Goal: Task Accomplishment & Management: Manage account settings

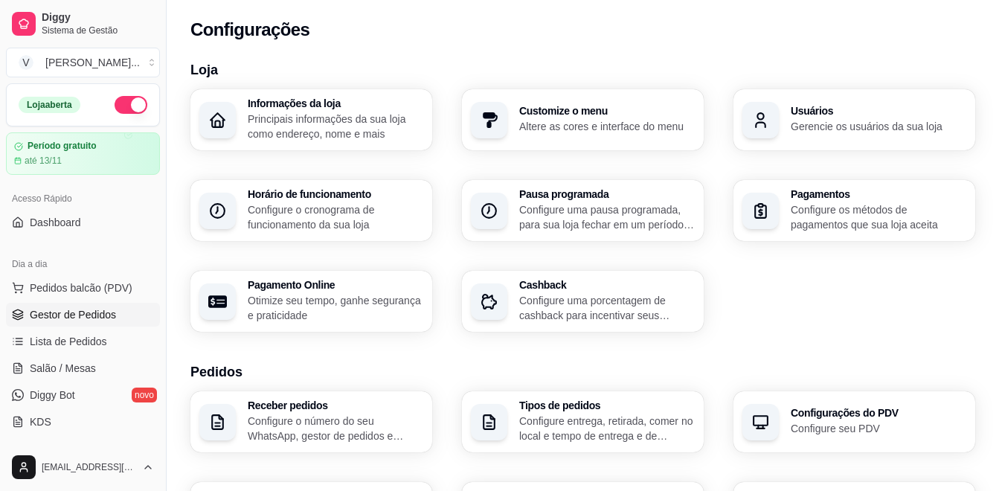
click at [116, 312] on link "Gestor de Pedidos" at bounding box center [83, 315] width 154 height 24
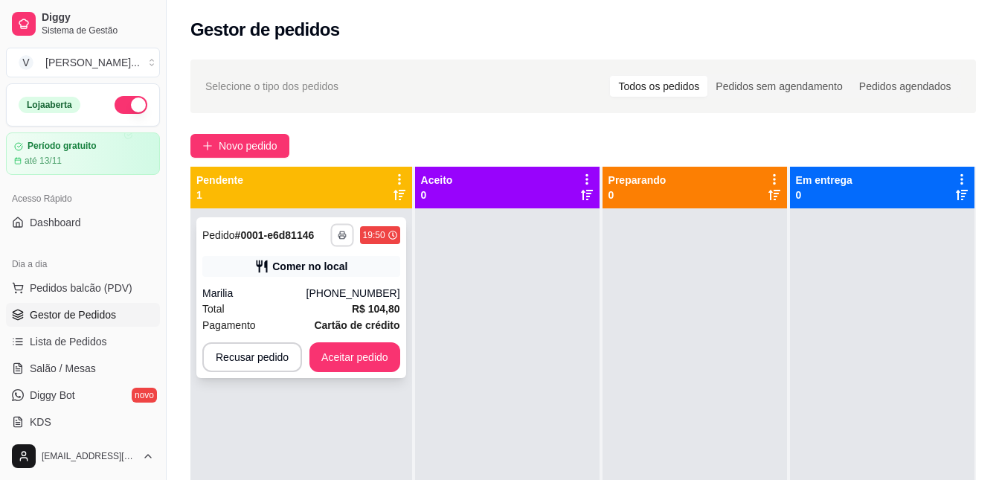
click at [338, 234] on icon "button" at bounding box center [342, 235] width 9 height 9
click at [295, 283] on button "IMPRESSORA" at bounding box center [301, 287] width 108 height 24
click at [329, 358] on button "Aceitar pedido" at bounding box center [355, 357] width 88 height 29
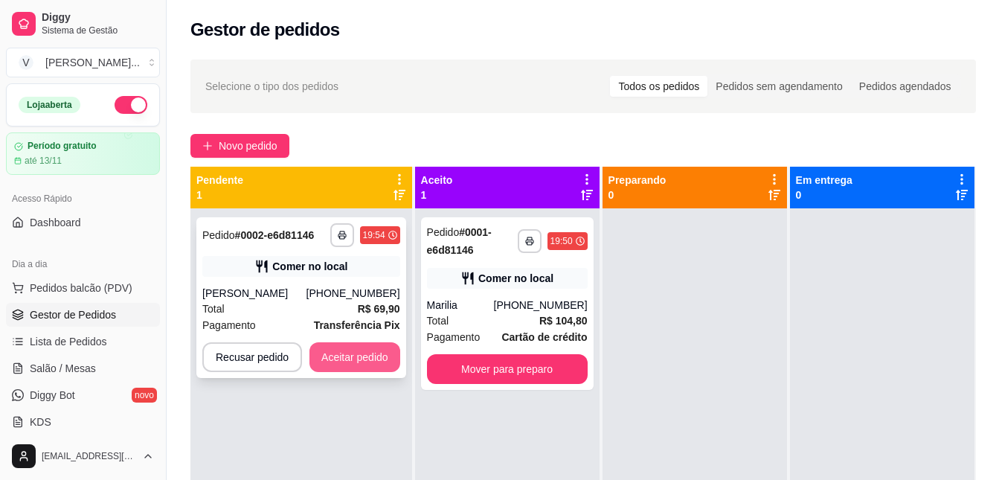
click at [364, 362] on button "Aceitar pedido" at bounding box center [354, 357] width 91 height 30
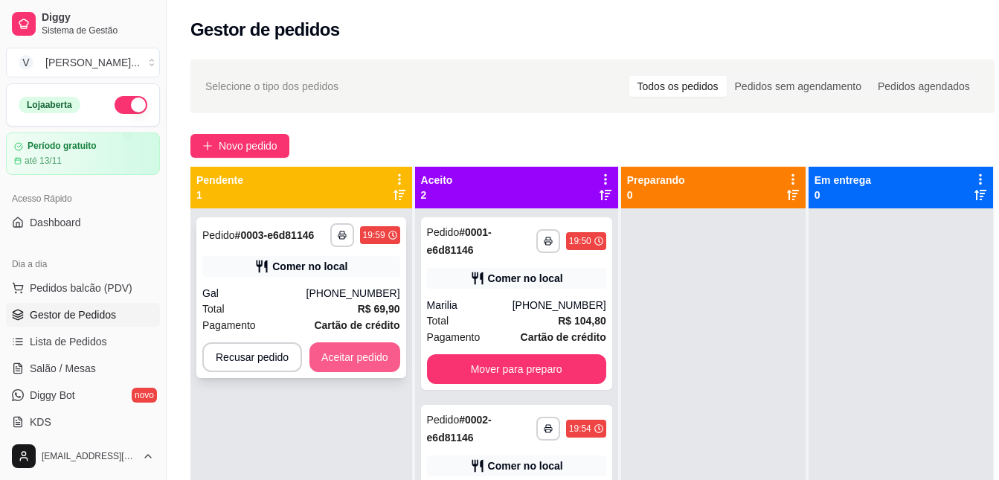
click at [365, 356] on button "Aceitar pedido" at bounding box center [354, 357] width 91 height 30
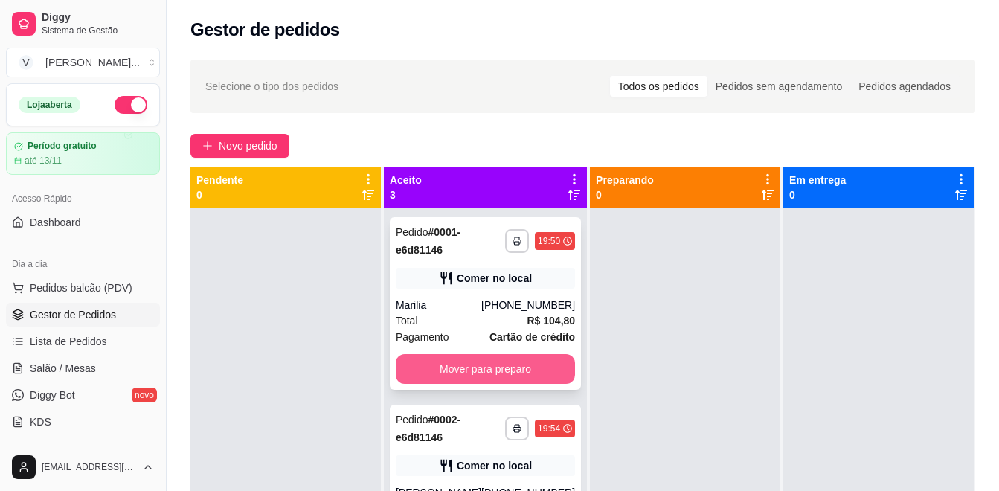
click at [496, 369] on button "Mover para preparo" at bounding box center [485, 369] width 179 height 30
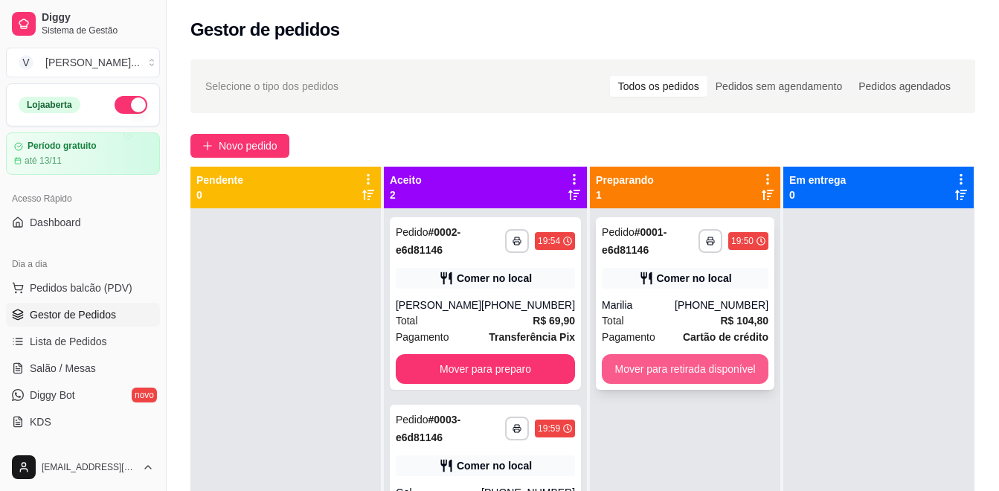
click at [649, 367] on button "Mover para retirada disponível" at bounding box center [685, 369] width 167 height 30
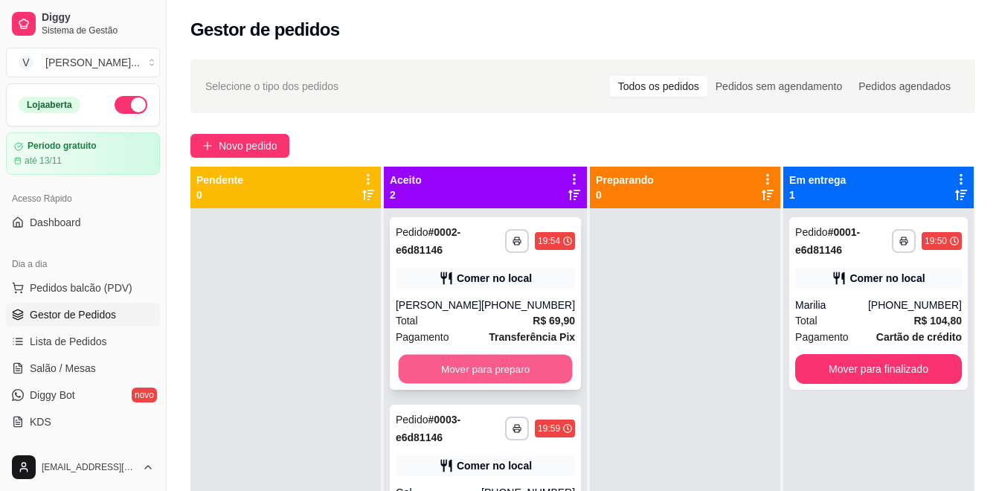
click at [519, 358] on button "Mover para preparo" at bounding box center [486, 369] width 174 height 29
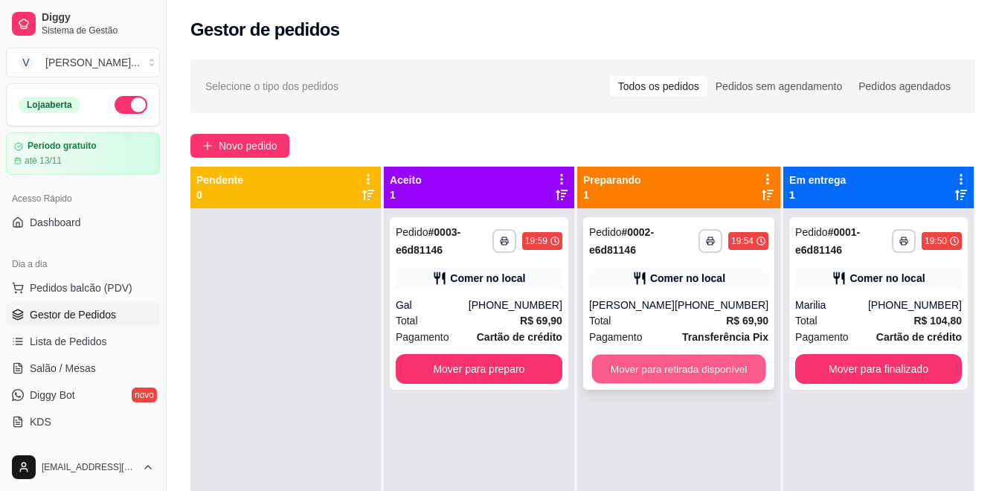
click at [649, 367] on button "Mover para retirada disponível" at bounding box center [678, 369] width 174 height 29
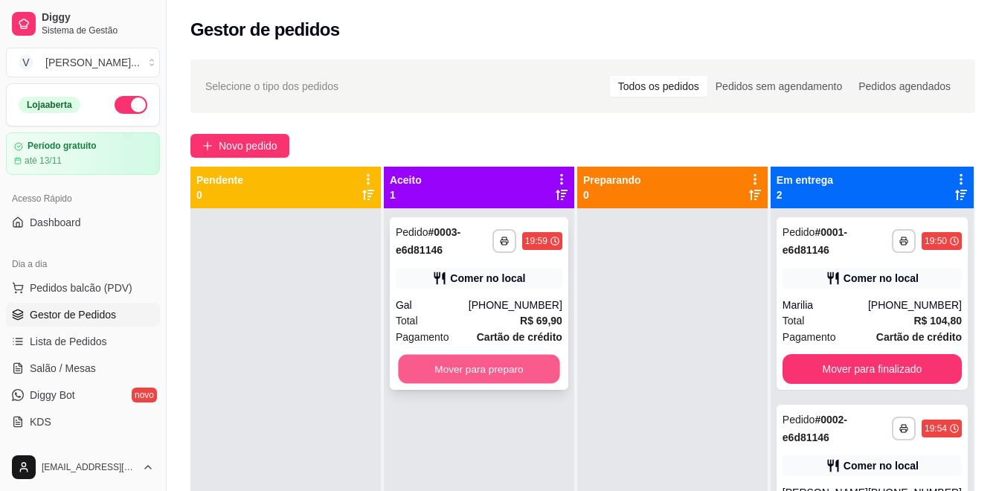
click at [453, 370] on button "Mover para preparo" at bounding box center [478, 369] width 161 height 29
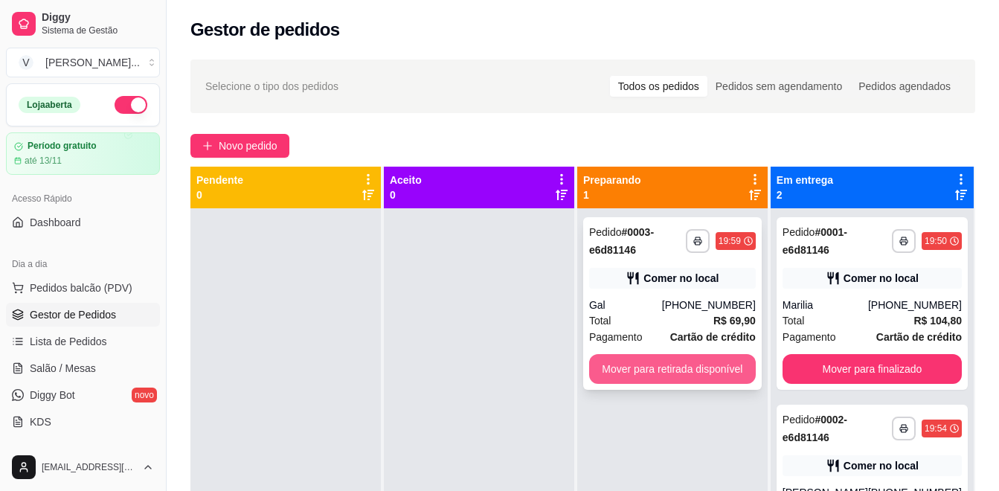
click at [658, 367] on button "Mover para retirada disponível" at bounding box center [672, 369] width 167 height 30
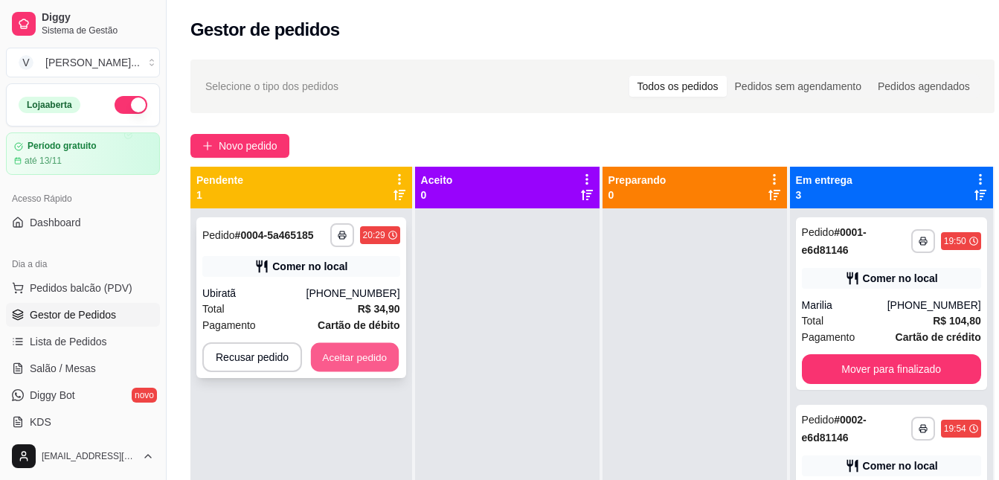
click at [359, 356] on button "Aceitar pedido" at bounding box center [355, 357] width 88 height 29
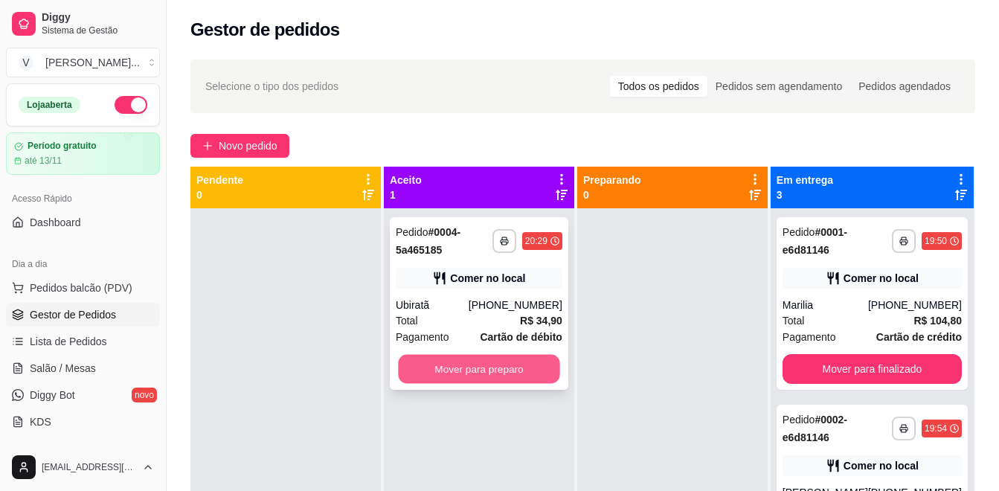
click at [424, 366] on button "Mover para preparo" at bounding box center [478, 369] width 161 height 29
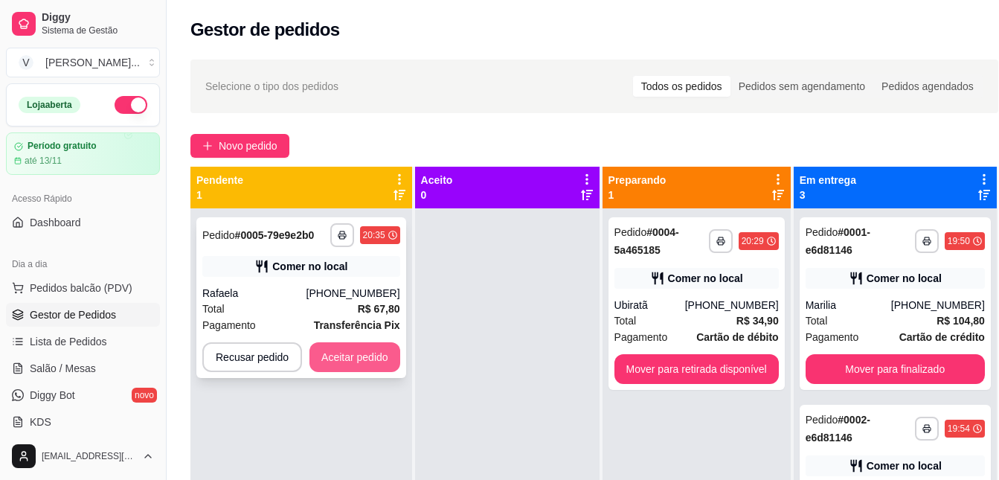
click at [375, 362] on button "Aceitar pedido" at bounding box center [354, 357] width 91 height 30
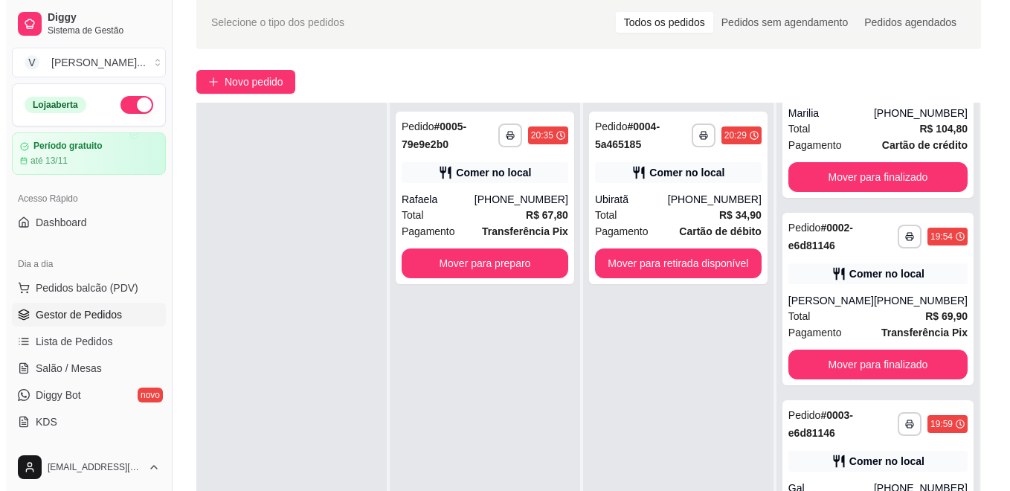
scroll to position [63, 0]
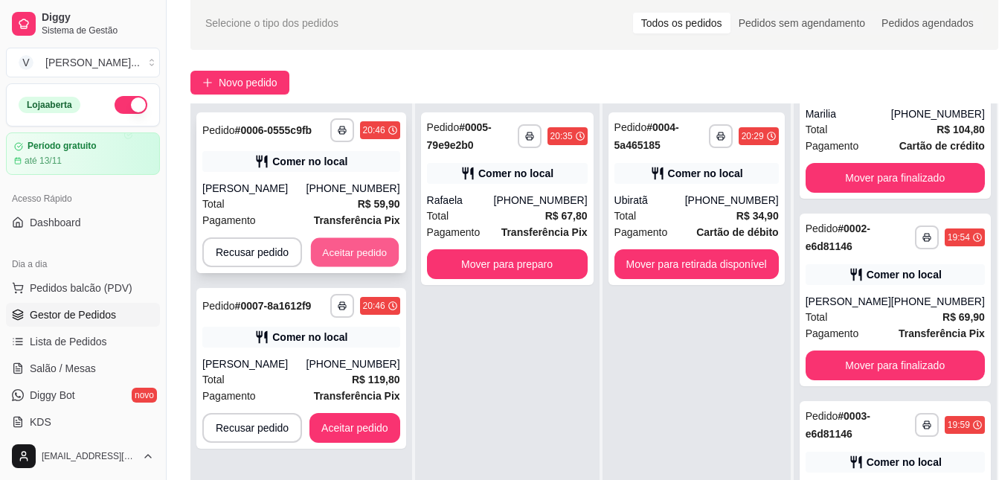
click at [383, 254] on button "Aceitar pedido" at bounding box center [355, 252] width 88 height 29
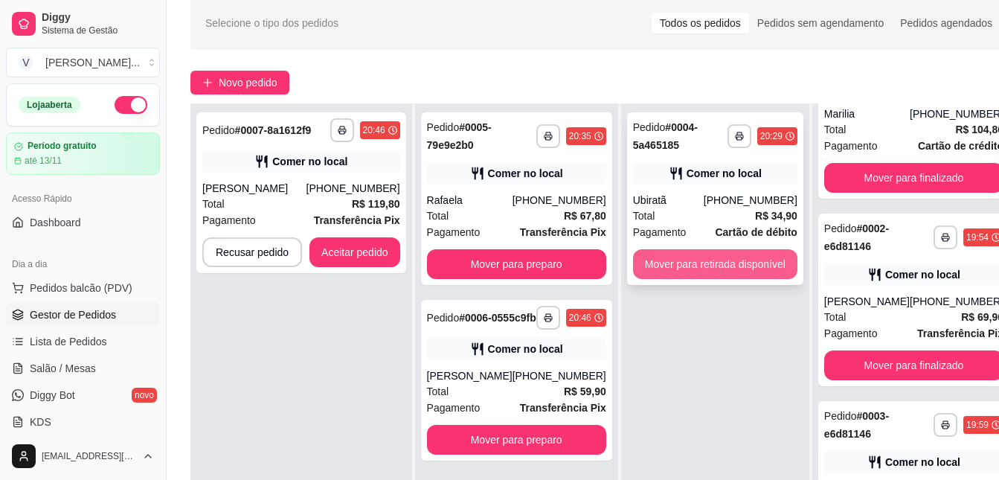
click at [675, 276] on button "Mover para retirada disponível" at bounding box center [715, 264] width 164 height 30
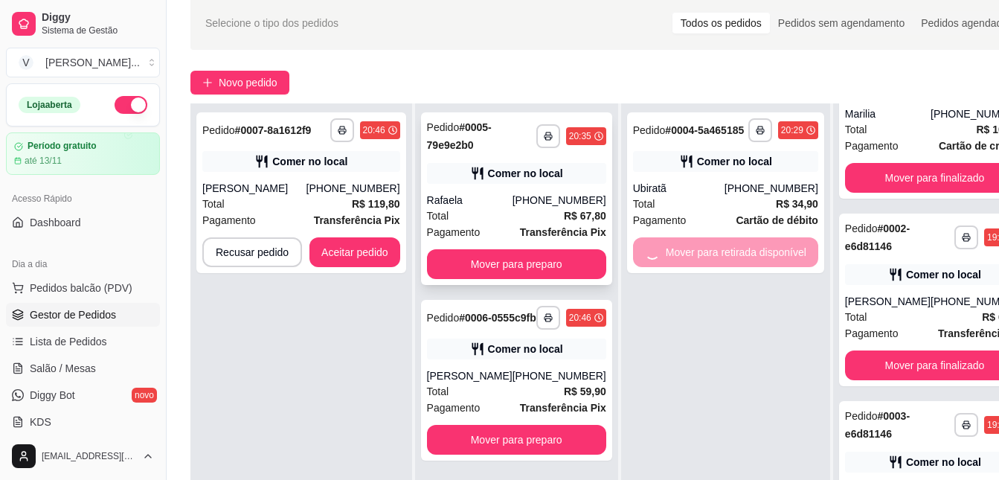
click at [525, 258] on button "Mover para preparo" at bounding box center [516, 264] width 179 height 30
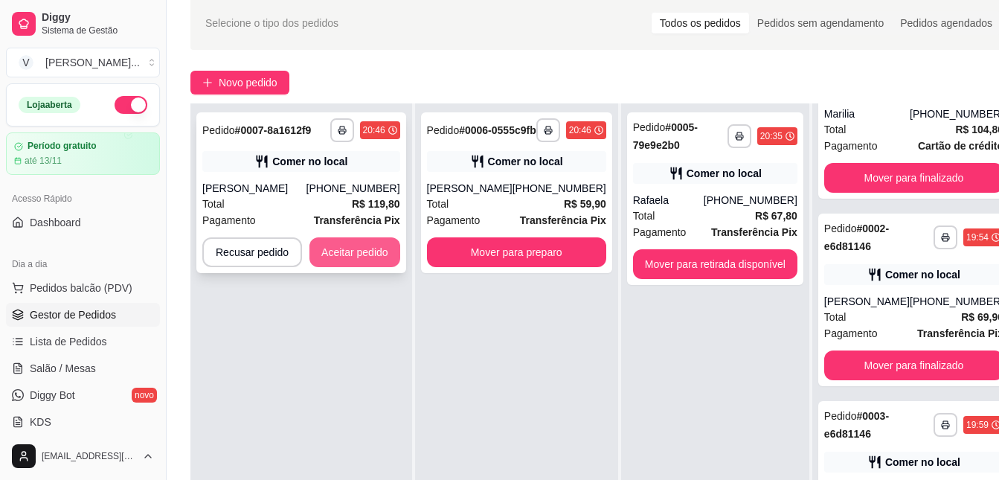
click at [368, 259] on button "Aceitar pedido" at bounding box center [354, 252] width 91 height 30
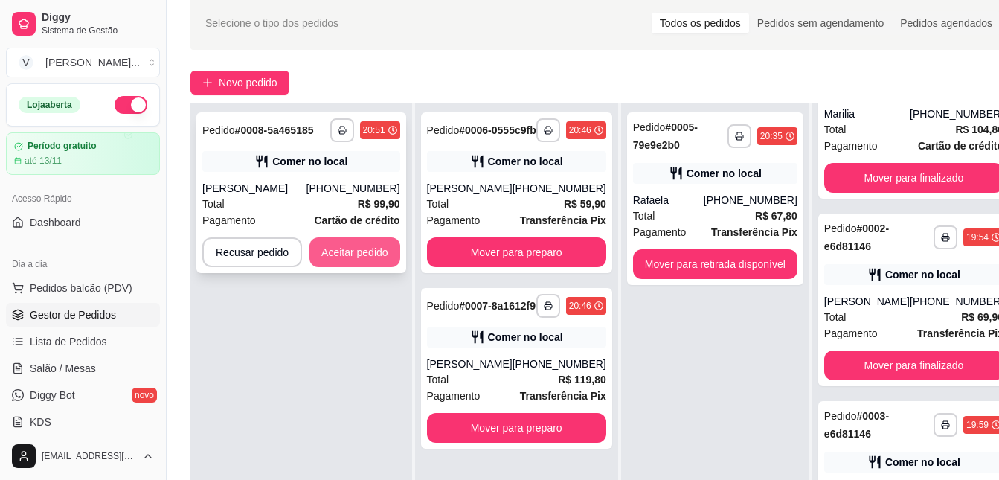
click at [335, 254] on button "Aceitar pedido" at bounding box center [354, 252] width 91 height 30
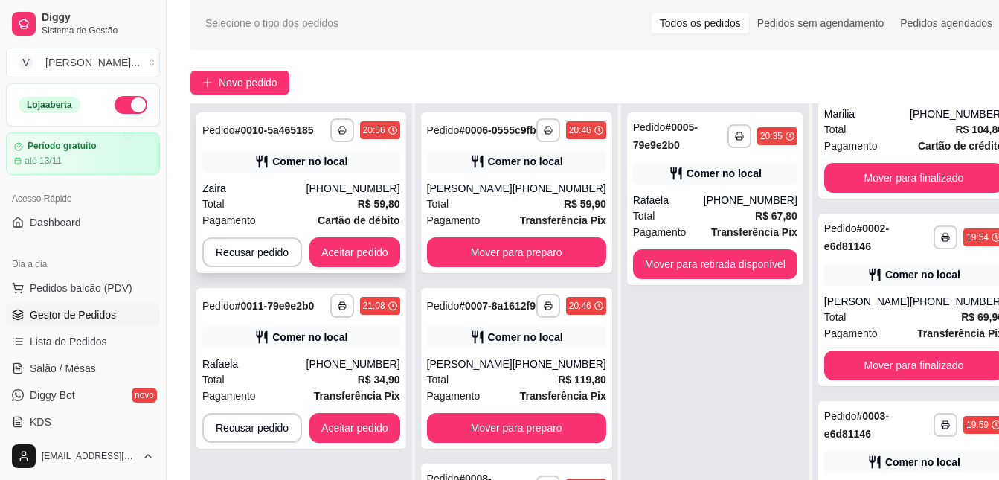
click at [334, 205] on div "Total R$ 59,80" at bounding box center [301, 204] width 198 height 16
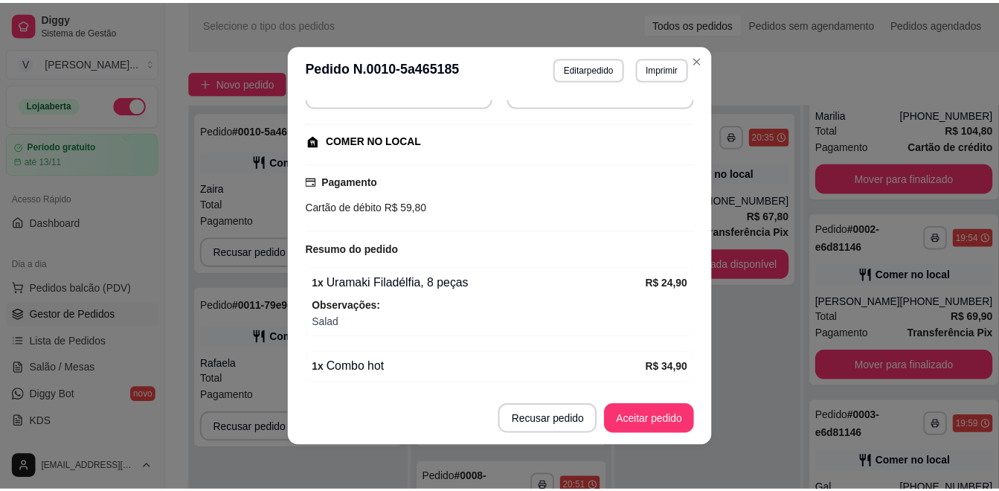
scroll to position [182, 0]
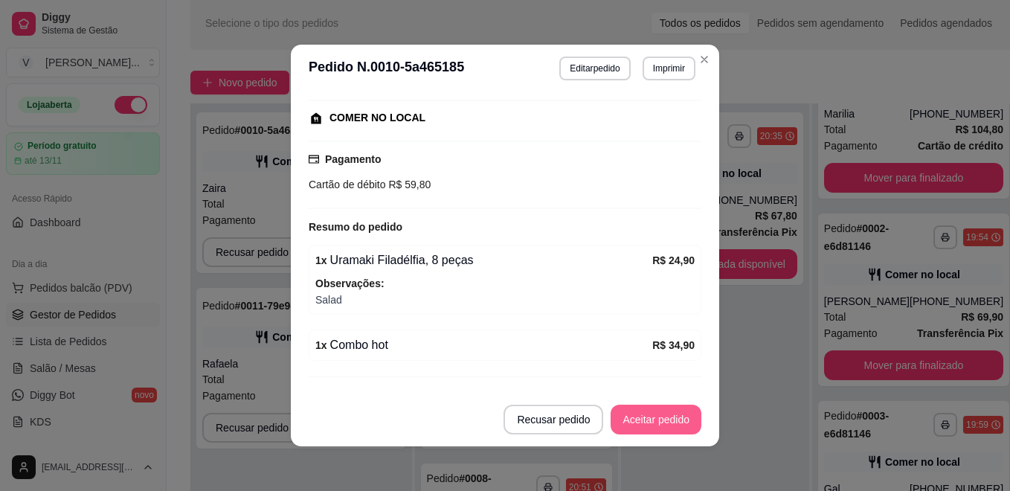
click at [651, 423] on button "Aceitar pedido" at bounding box center [656, 420] width 91 height 30
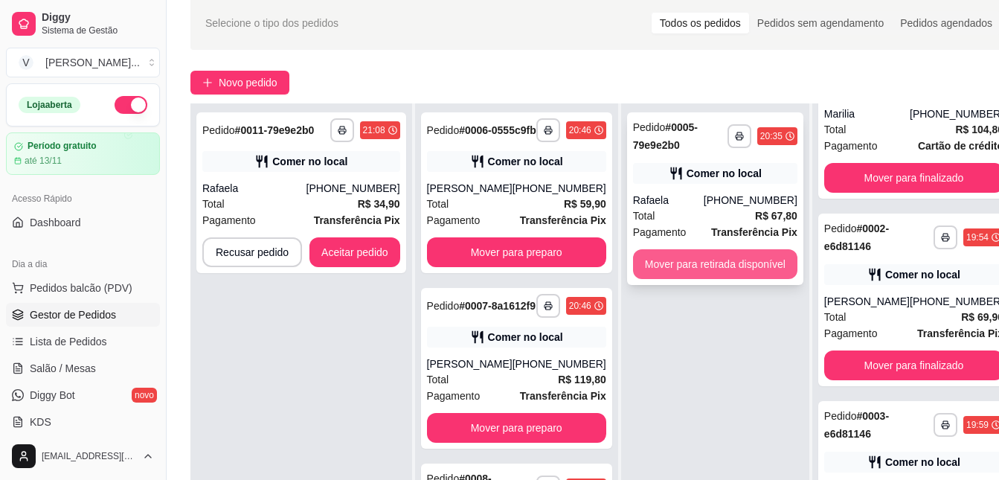
click at [693, 275] on button "Mover para retirada disponível" at bounding box center [715, 264] width 164 height 30
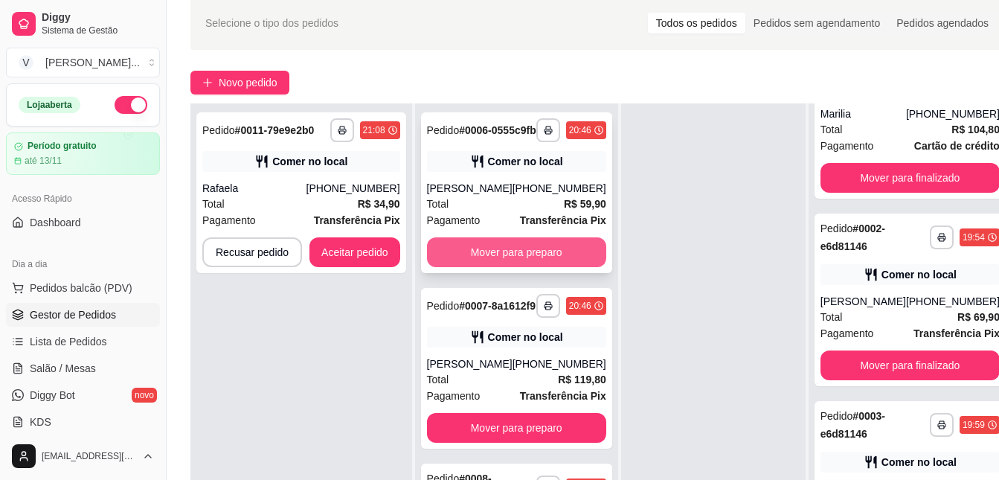
click at [543, 265] on button "Mover para preparo" at bounding box center [516, 252] width 179 height 30
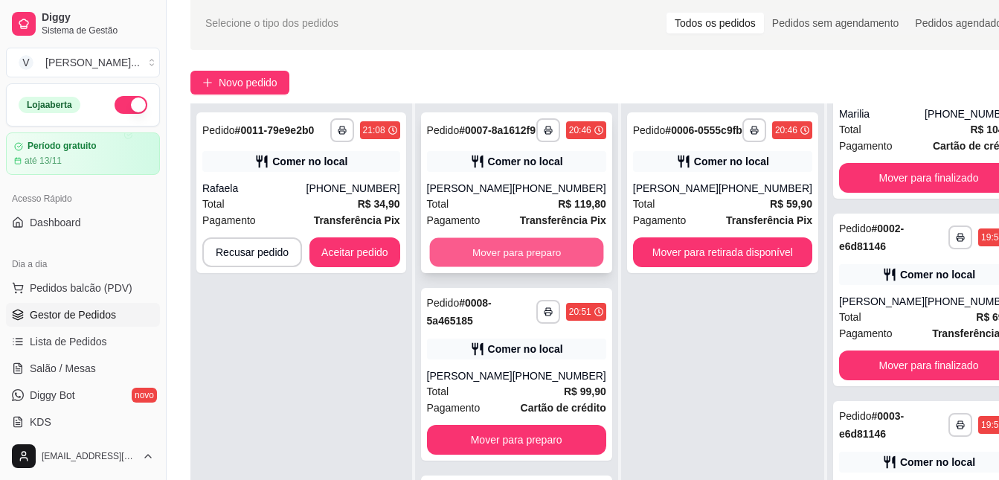
click at [528, 267] on button "Mover para preparo" at bounding box center [516, 252] width 174 height 29
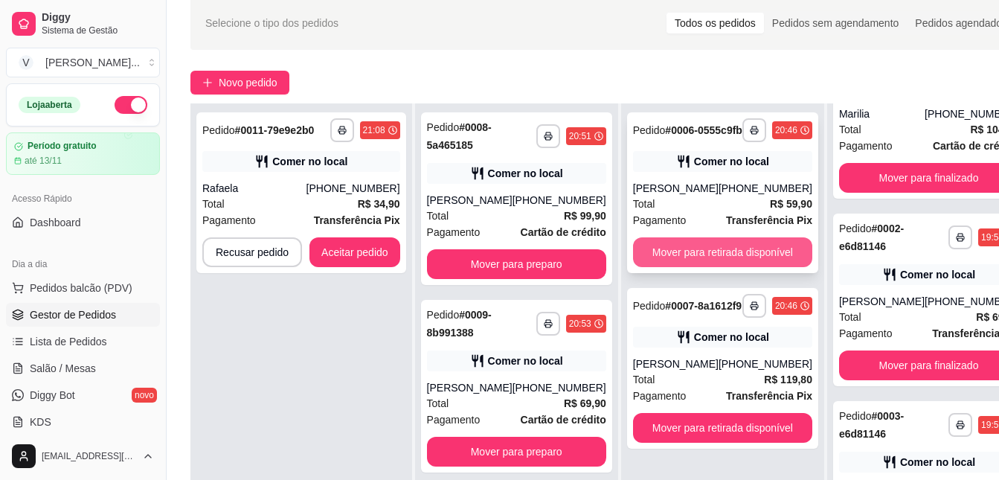
click at [680, 249] on button "Mover para retirada disponível" at bounding box center [722, 252] width 179 height 30
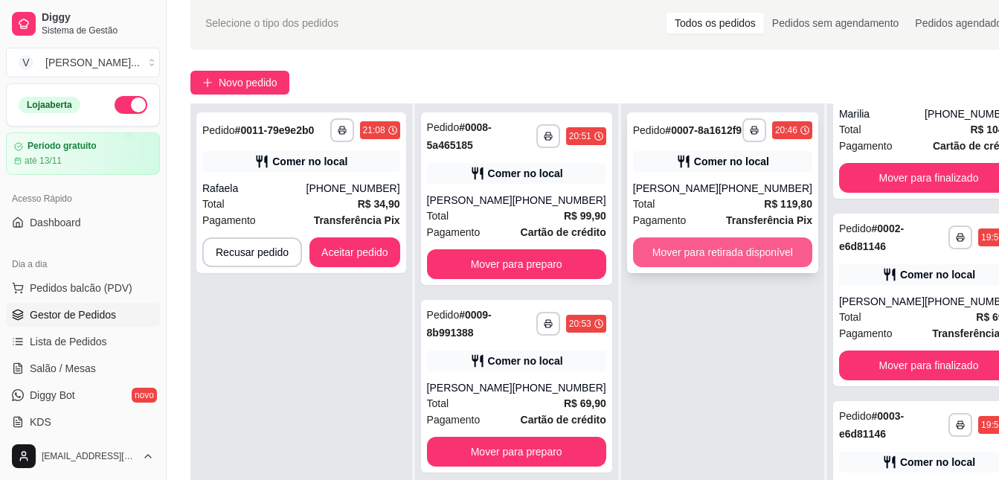
click at [679, 250] on button "Mover para retirada disponível" at bounding box center [722, 252] width 179 height 30
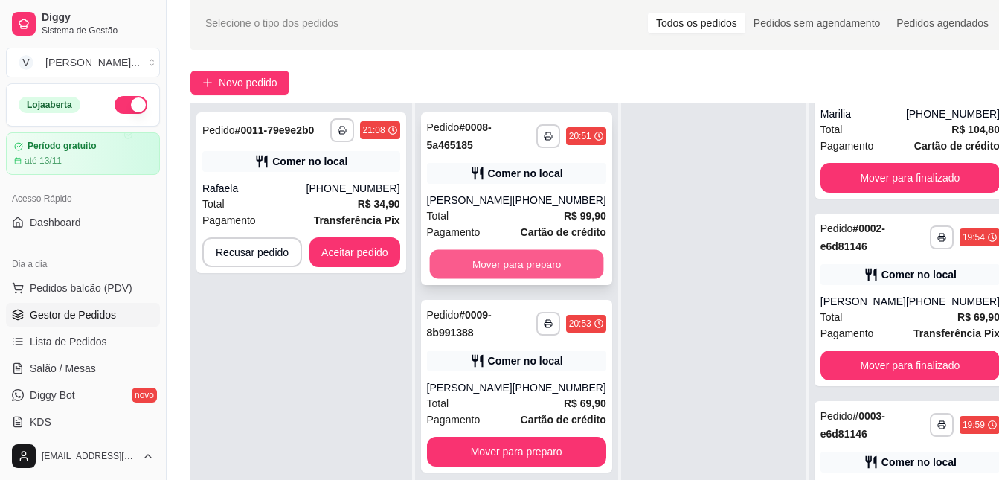
click at [540, 258] on button "Mover para preparo" at bounding box center [516, 264] width 174 height 29
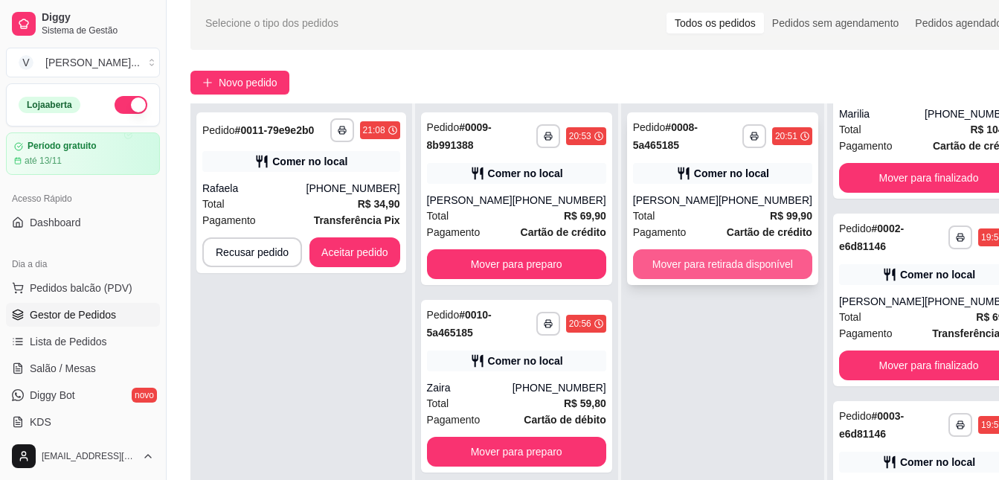
click at [695, 261] on button "Mover para retirada disponível" at bounding box center [722, 264] width 179 height 30
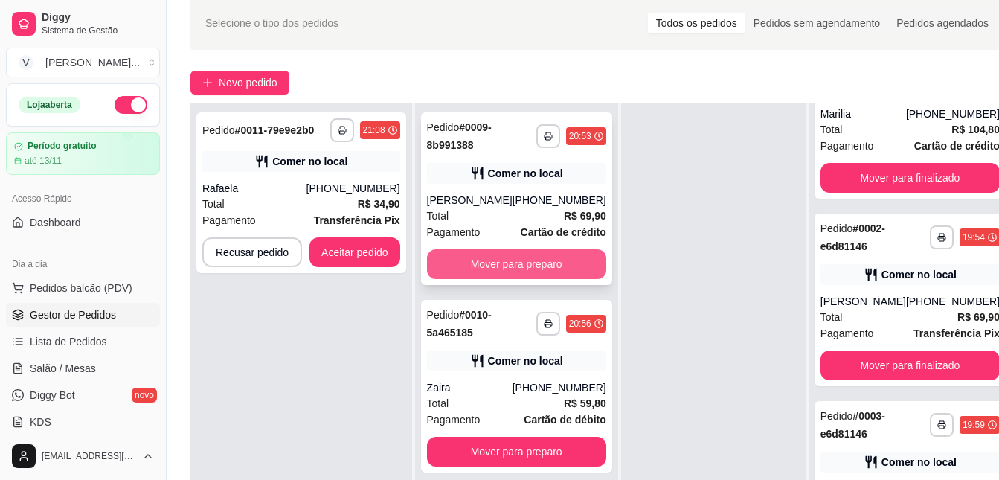
click at [510, 269] on button "Mover para preparo" at bounding box center [516, 264] width 179 height 30
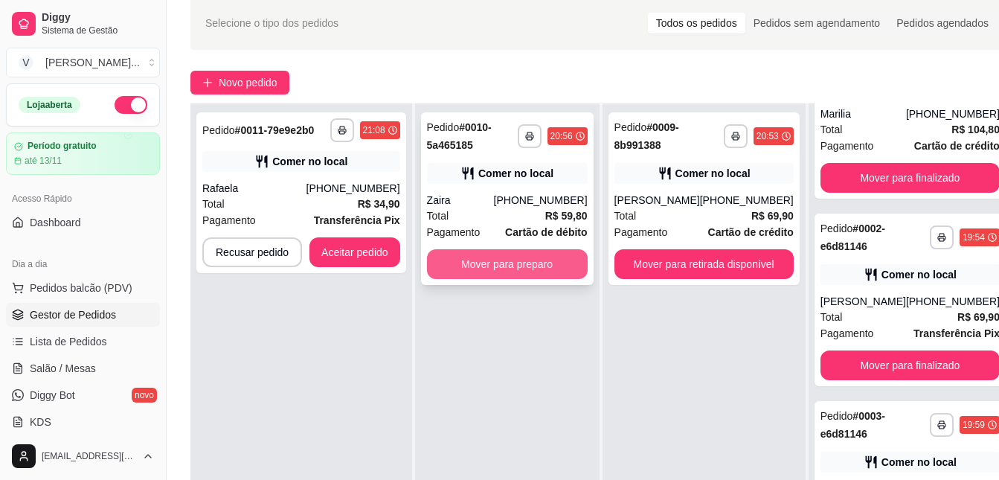
click at [478, 265] on button "Mover para preparo" at bounding box center [507, 264] width 161 height 30
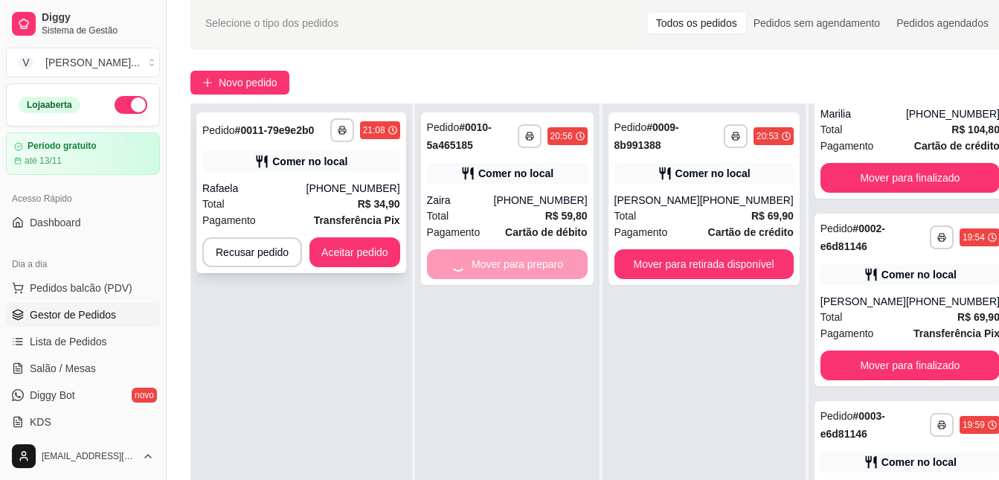
click at [399, 266] on div "**********" at bounding box center [301, 192] width 210 height 161
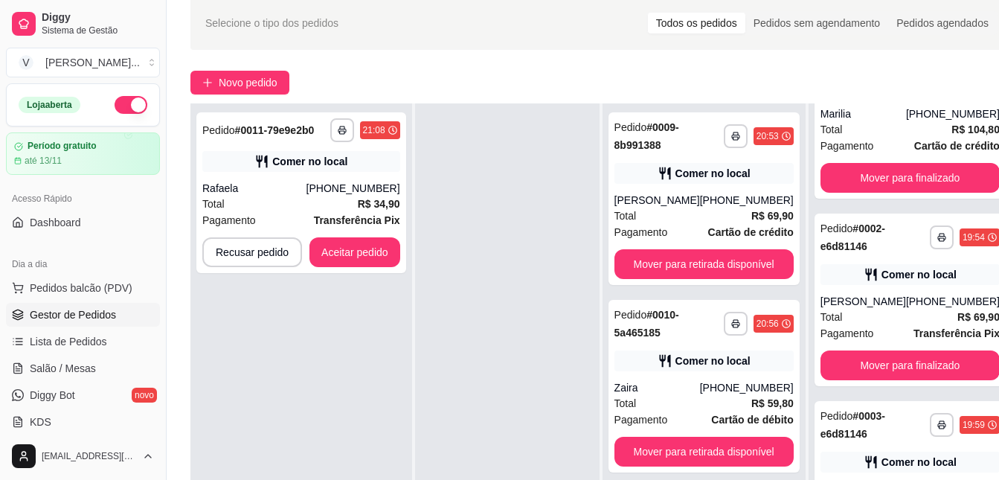
click at [370, 257] on button "Entrar em contato com o cliente" at bounding box center [394, 252] width 193 height 31
click at [367, 262] on button "Aceitar pedido" at bounding box center [355, 252] width 88 height 29
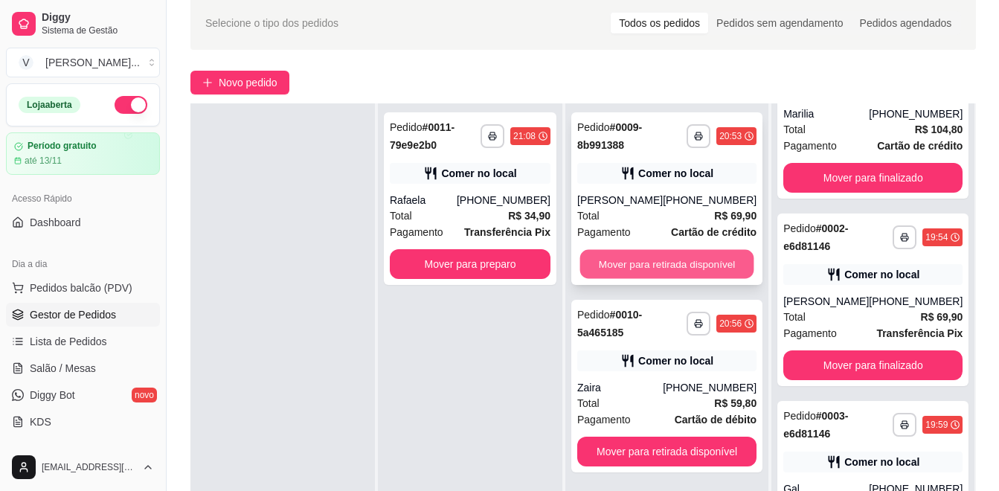
click at [625, 264] on button "Mover para retirada disponível" at bounding box center [667, 264] width 174 height 29
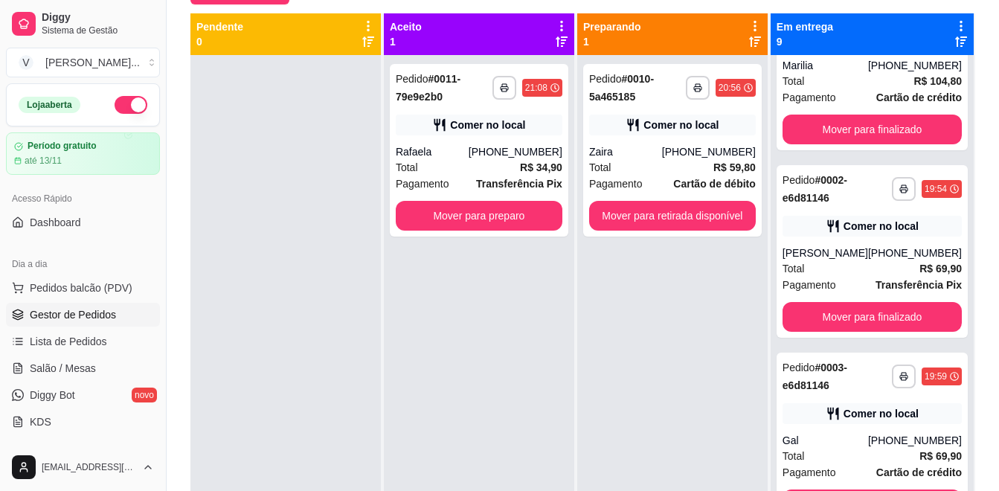
scroll to position [174, 0]
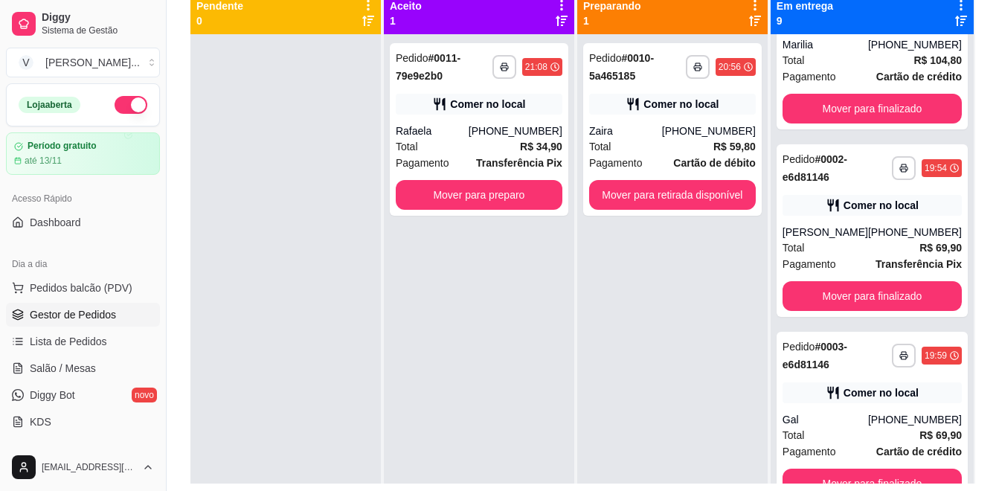
click at [988, 263] on div "**********" at bounding box center [583, 189] width 832 height 625
drag, startPoint x: 988, startPoint y: 263, endPoint x: 998, endPoint y: 257, distance: 12.4
click at [998, 257] on div "**********" at bounding box center [583, 189] width 832 height 625
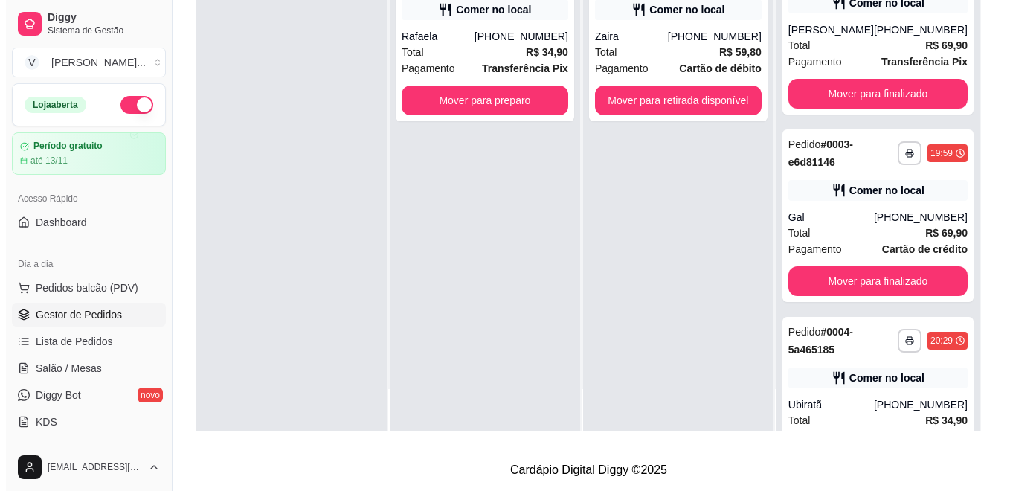
scroll to position [216, 0]
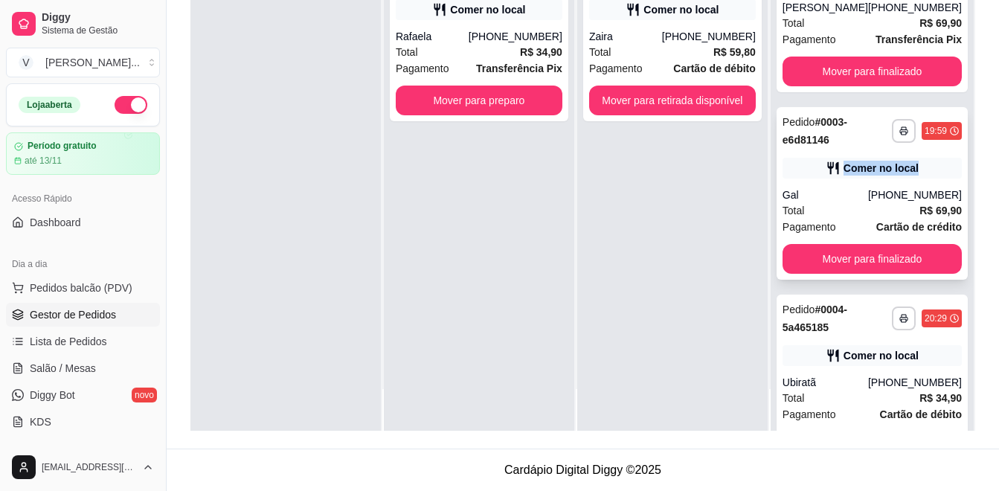
drag, startPoint x: 948, startPoint y: 99, endPoint x: 943, endPoint y: 156, distance: 57.5
click at [943, 156] on div "**********" at bounding box center [872, 185] width 203 height 491
click at [850, 385] on div "Ubiratã" at bounding box center [826, 382] width 86 height 15
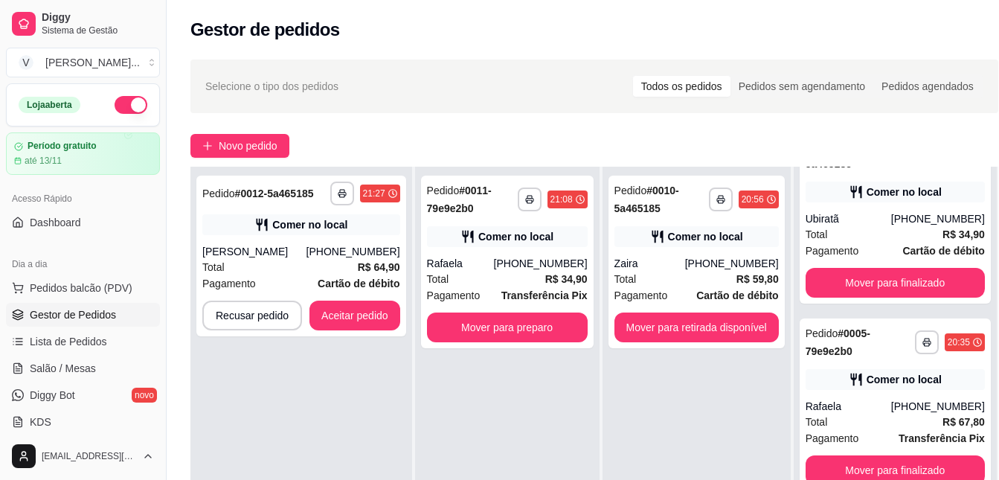
scroll to position [601, 0]
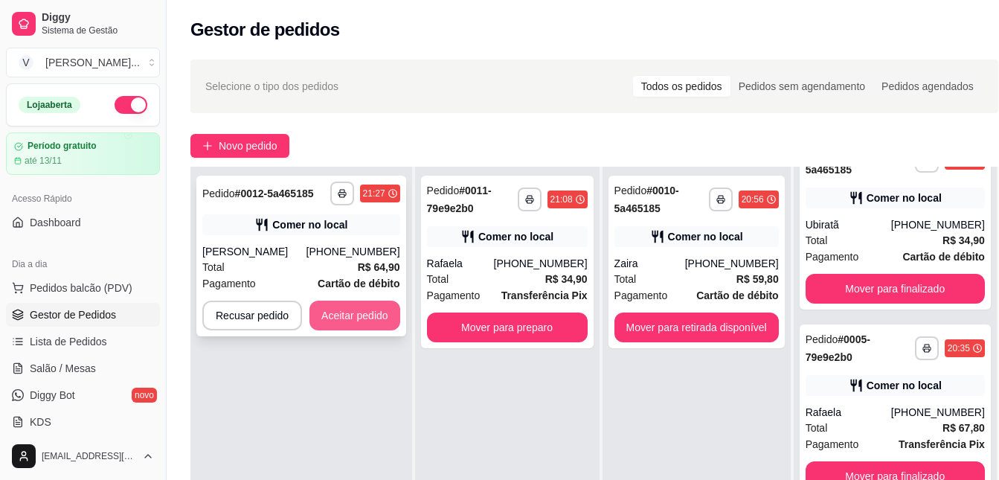
click at [348, 326] on button "Aceitar pedido" at bounding box center [354, 316] width 91 height 30
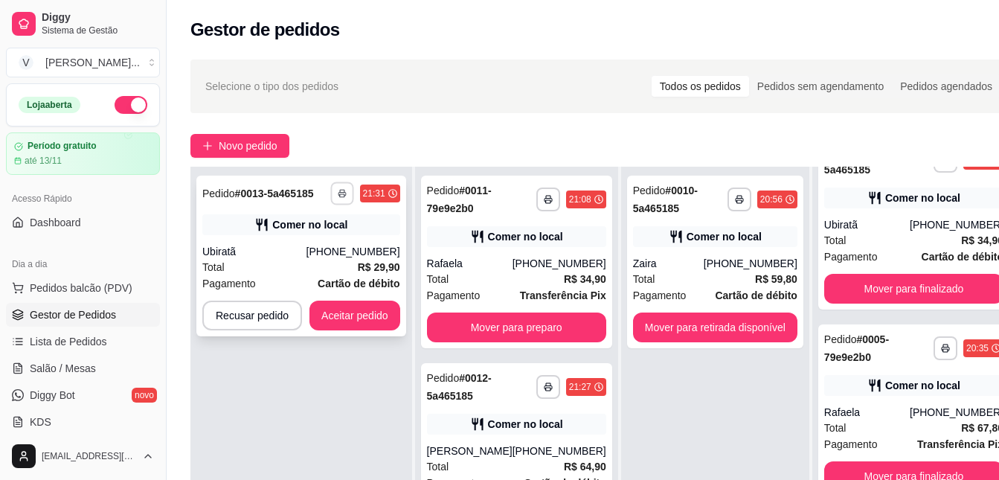
click at [340, 189] on icon "button" at bounding box center [342, 193] width 9 height 9
